Goal: Transaction & Acquisition: Purchase product/service

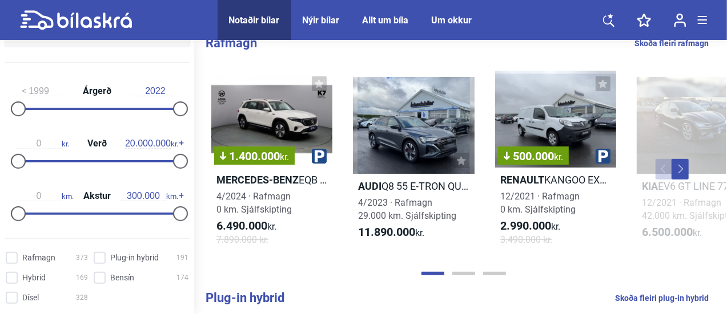
scroll to position [180, 0]
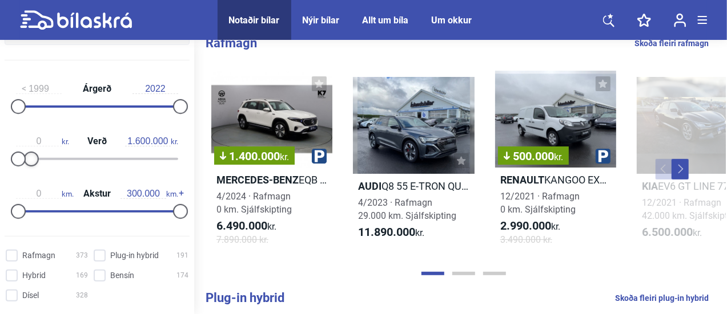
type input "1.500.000"
drag, startPoint x: 175, startPoint y: 154, endPoint x: 29, endPoint y: 160, distance: 146.8
click at [29, 160] on div at bounding box center [30, 159] width 15 height 15
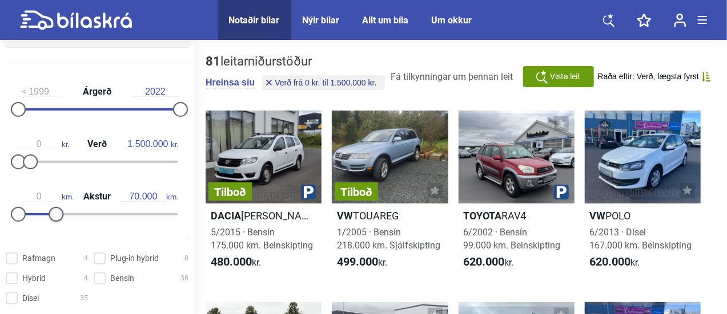
drag, startPoint x: 179, startPoint y: 215, endPoint x: 57, endPoint y: 203, distance: 122.7
click at [57, 203] on div "0 km. Akstur 70.000 km." at bounding box center [97, 204] width 185 height 53
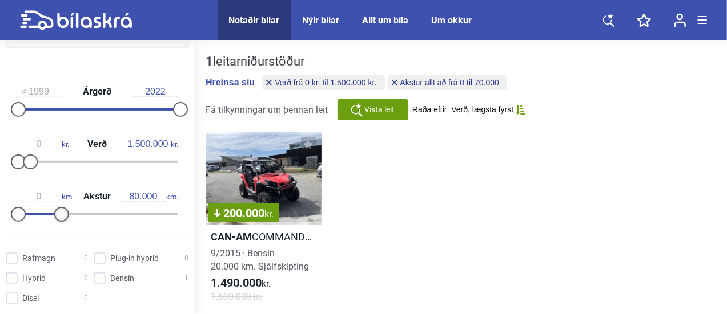
click at [60, 213] on div at bounding box center [61, 214] width 15 height 15
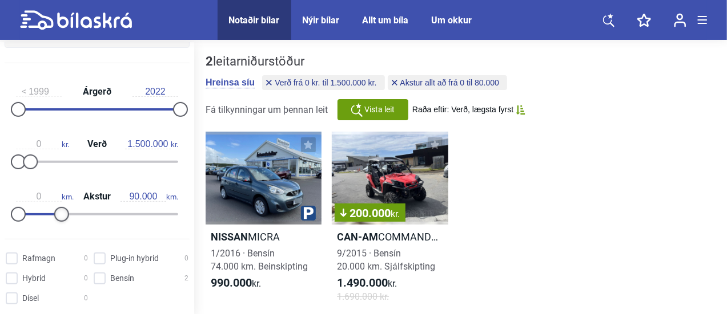
type input "100.000"
drag, startPoint x: 60, startPoint y: 213, endPoint x: 72, endPoint y: 212, distance: 12.0
click at [72, 212] on div at bounding box center [72, 214] width 15 height 15
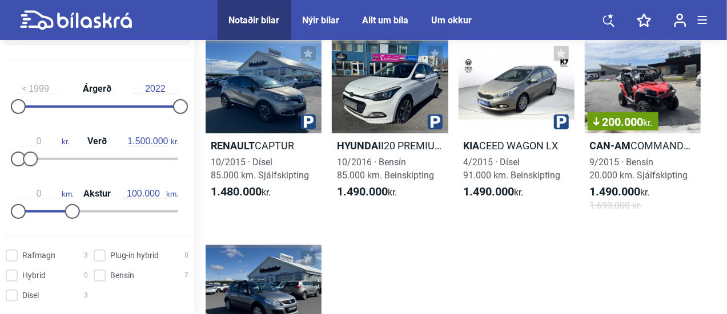
scroll to position [475, 0]
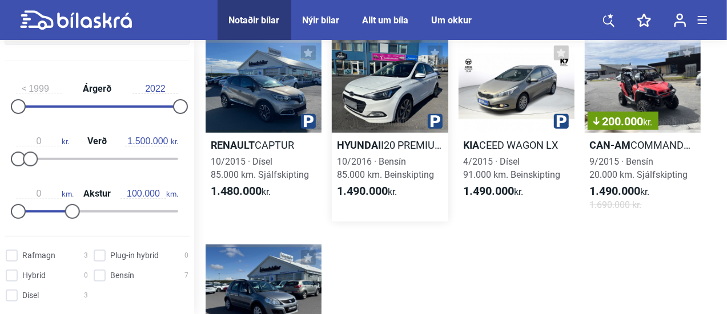
click at [389, 145] on h2 "Hyundai I20 PREMIUM" at bounding box center [390, 145] width 116 height 13
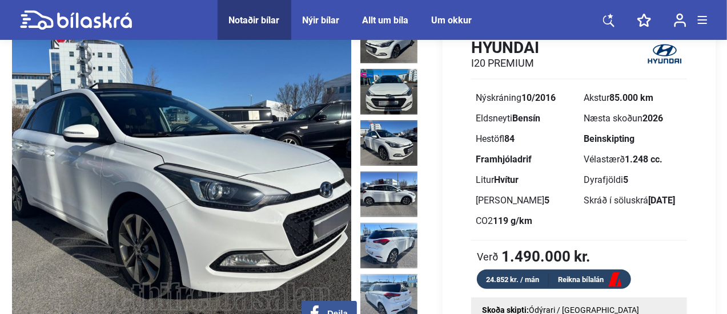
scroll to position [70, 0]
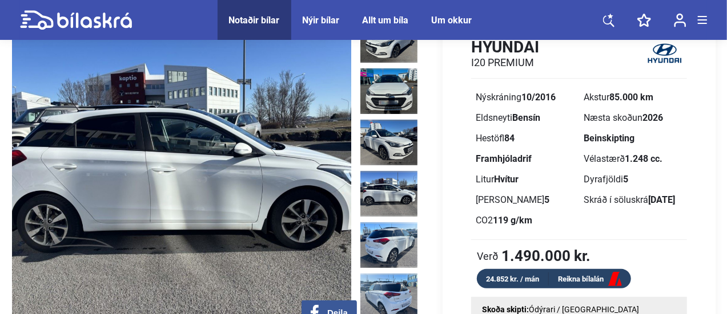
click at [384, 180] on img at bounding box center [388, 194] width 57 height 46
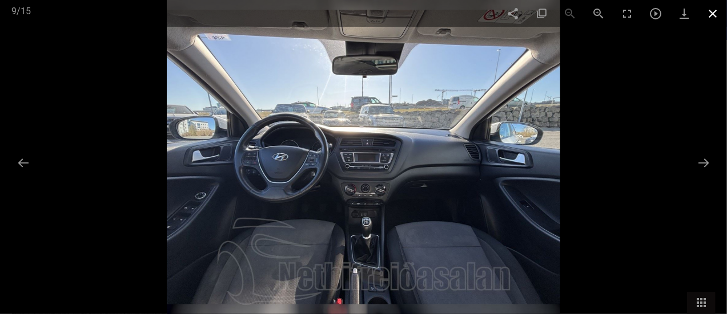
click at [713, 14] on span at bounding box center [712, 13] width 29 height 27
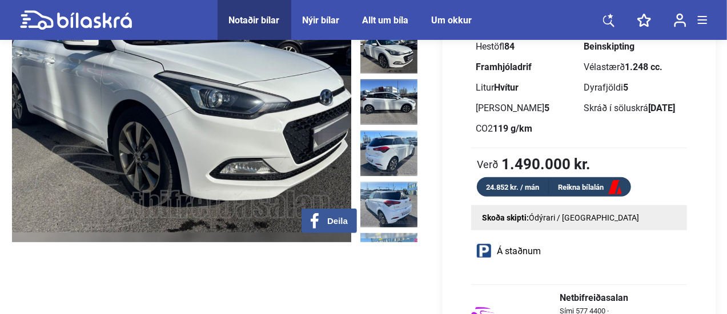
scroll to position [29, 0]
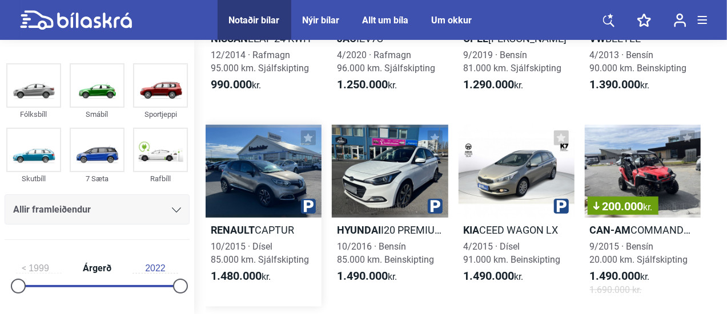
scroll to position [390, 0]
